Goal: Task Accomplishment & Management: Manage account settings

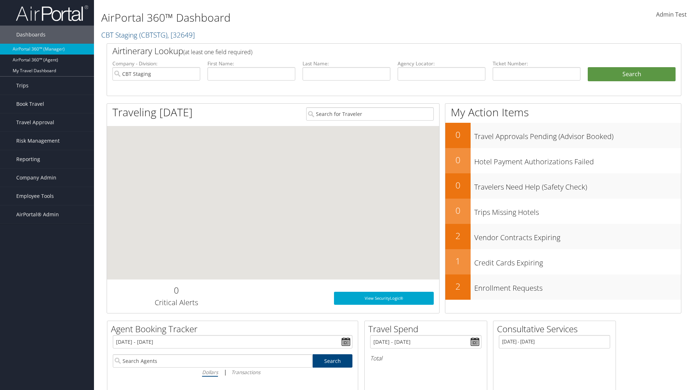
click at [671, 14] on span "Admin Test" at bounding box center [671, 14] width 31 height 8
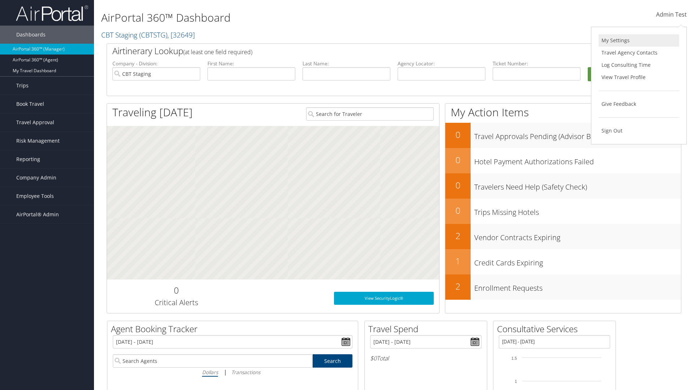
click at [639, 40] on link "My Settings" at bounding box center [639, 40] width 81 height 12
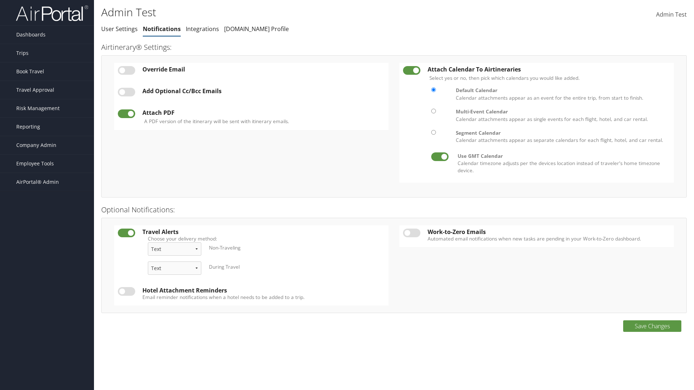
click at [126, 70] on label at bounding box center [126, 70] width 17 height 9
click at [126, 70] on input "checkbox" at bounding box center [123, 71] width 5 height 5
checkbox input "true"
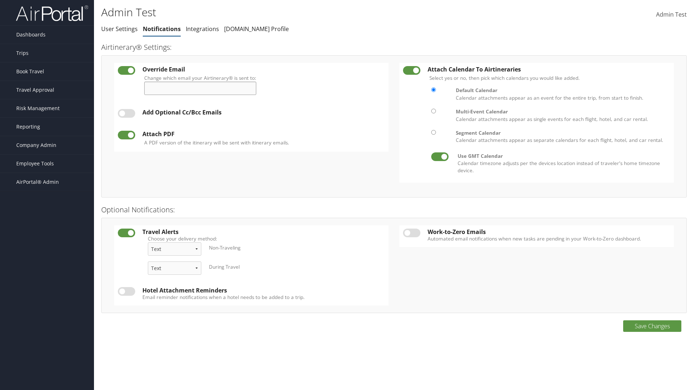
click at [203, 88] on input "Change which email your Airtinerary® is sent to:" at bounding box center [200, 88] width 112 height 13
type input "[EMAIL_ADDRESS][DOMAIN_NAME]"
click at [126, 113] on label at bounding box center [126, 113] width 17 height 9
click at [126, 113] on input "checkbox" at bounding box center [123, 114] width 5 height 5
checkbox input "true"
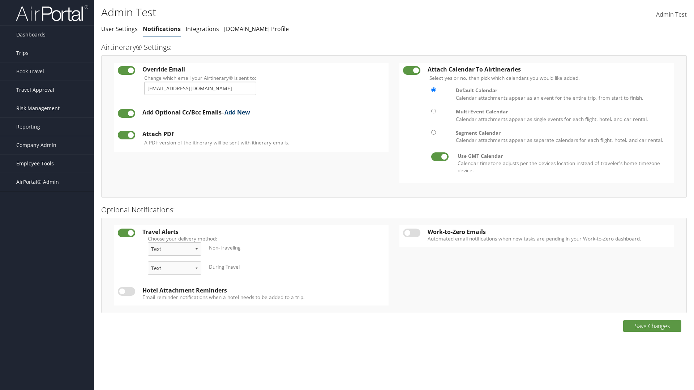
click at [240, 112] on link "Add New" at bounding box center [237, 112] width 26 height 8
